Goal: Information Seeking & Learning: Find specific fact

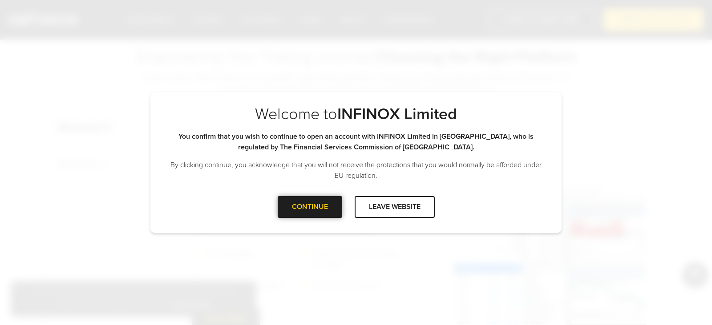
click at [310, 207] on div at bounding box center [310, 207] width 0 height 0
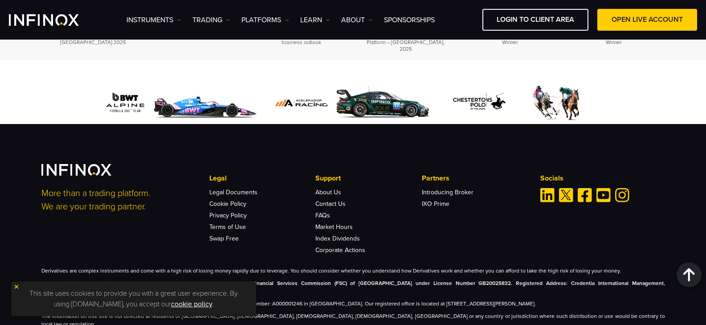
scroll to position [2789, 0]
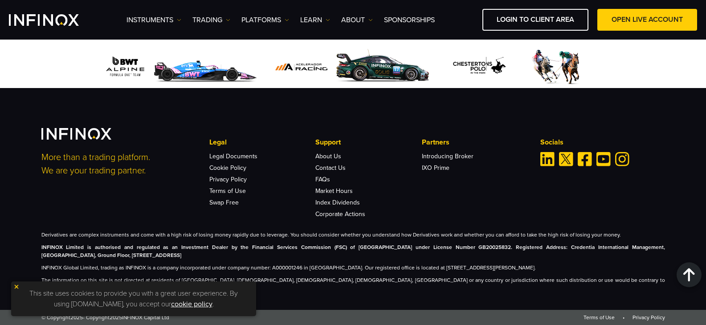
click at [17, 285] on img at bounding box center [16, 287] width 6 height 6
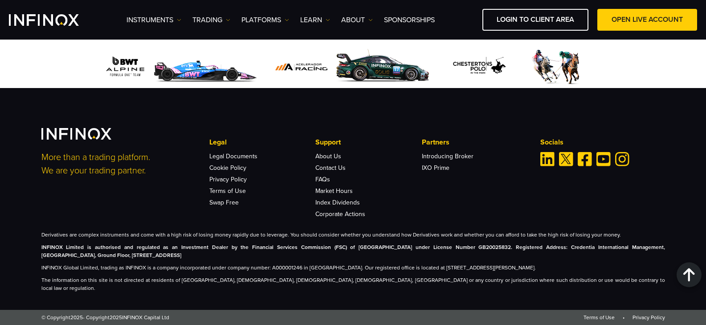
scroll to position [0, 0]
drag, startPoint x: 403, startPoint y: 257, endPoint x: 434, endPoint y: 255, distance: 31.2
click at [434, 255] on strong "INFINOX Limited is authorised and regulated as an Investment Dealer by the Fina…" at bounding box center [352, 251] width 623 height 14
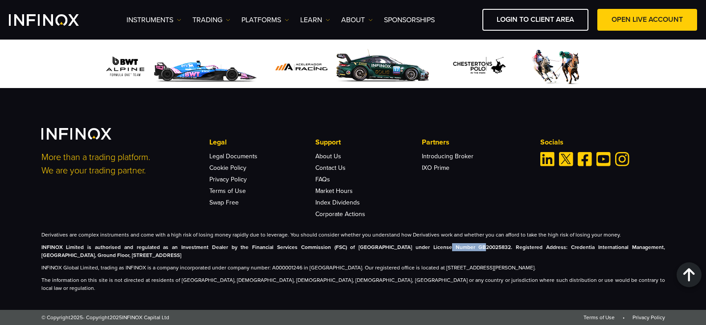
copy strong "GB20025832"
